Goal: Task Accomplishment & Management: Use online tool/utility

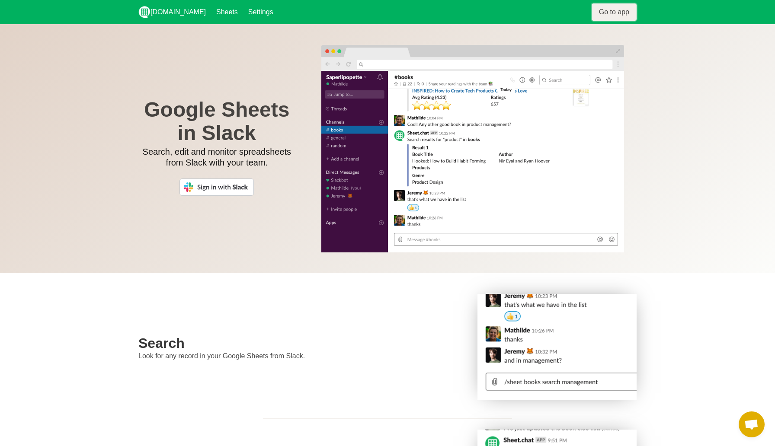
click at [438, 16] on link "Go to app" at bounding box center [613, 11] width 45 height 17
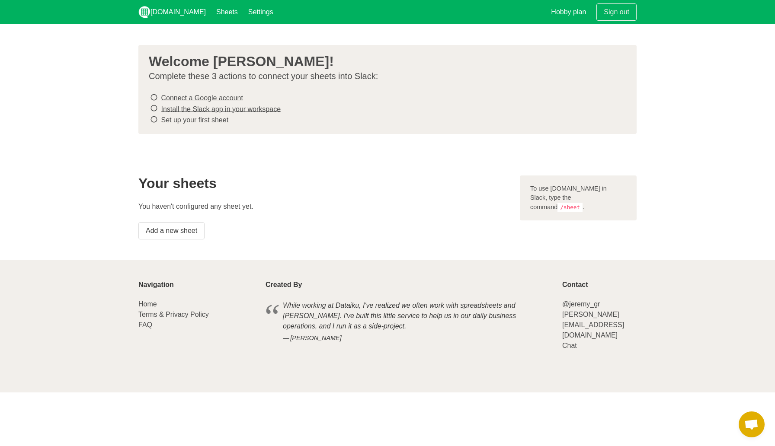
click at [217, 97] on link "Connect a Google account" at bounding box center [202, 97] width 82 height 7
